Goal: Transaction & Acquisition: Register for event/course

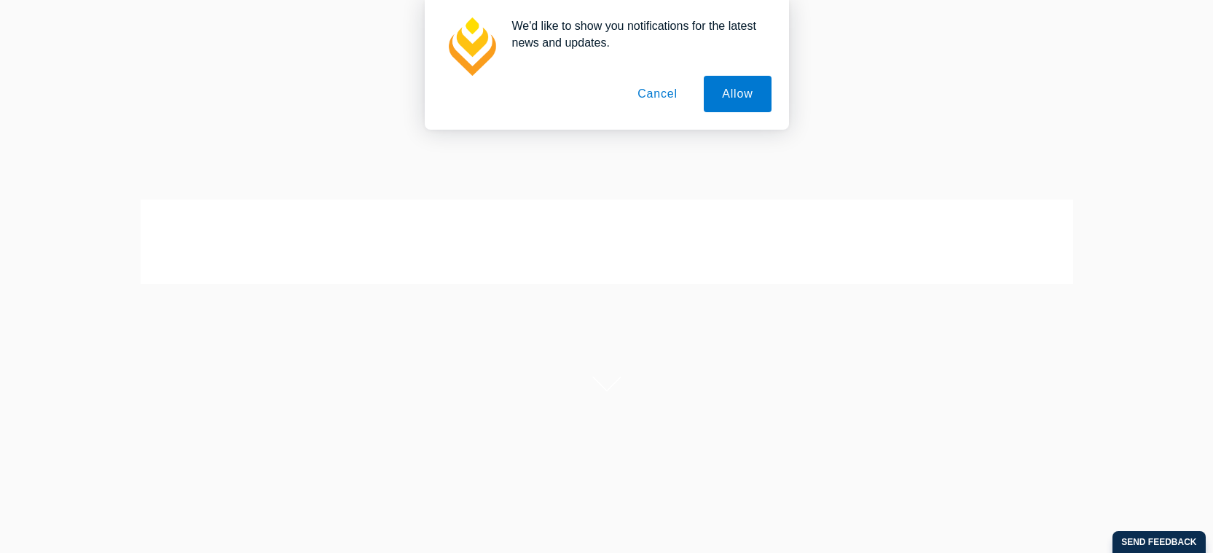
scroll to position [4, 0]
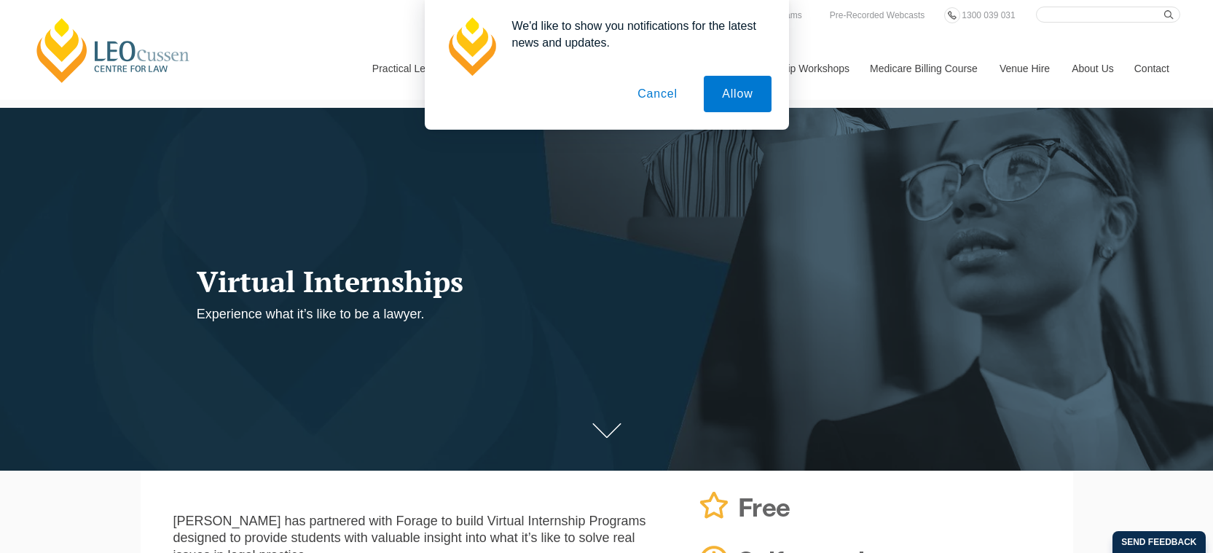
click at [678, 87] on button "Cancel" at bounding box center [657, 94] width 77 height 36
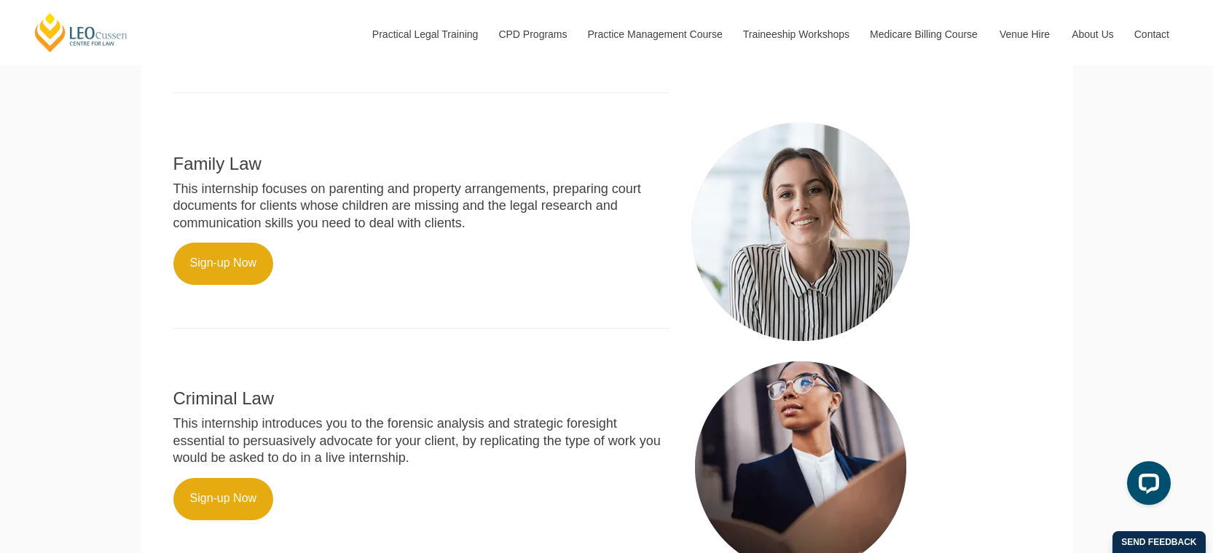
scroll to position [565, 0]
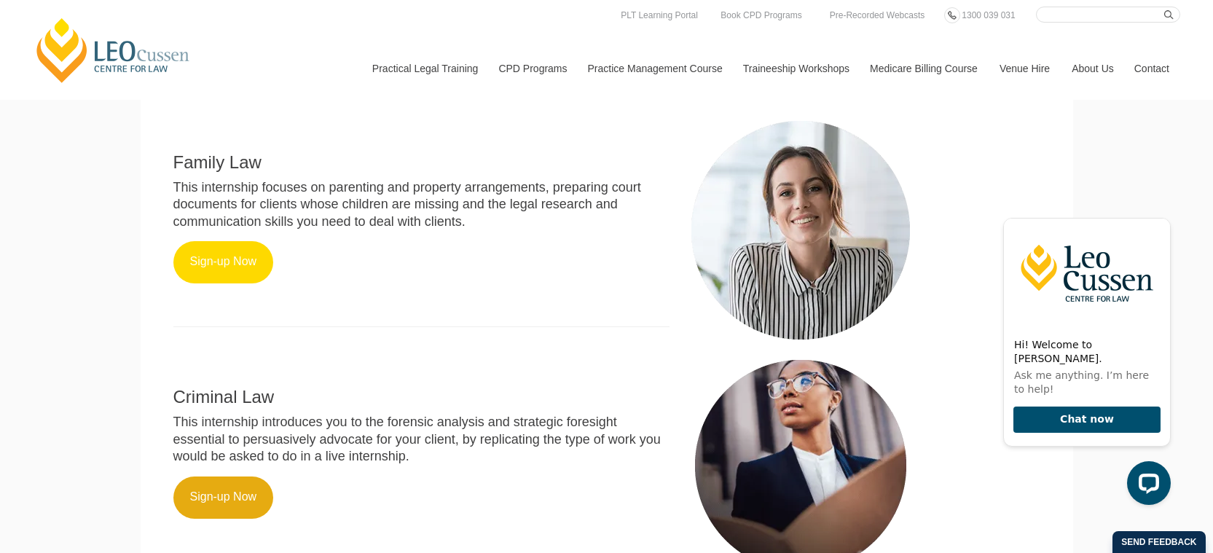
click at [243, 244] on link "Sign-up Now" at bounding box center [223, 262] width 101 height 42
